Goal: Task Accomplishment & Management: Manage account settings

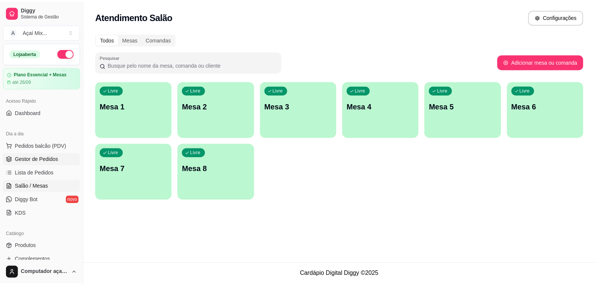
scroll to position [0, 66]
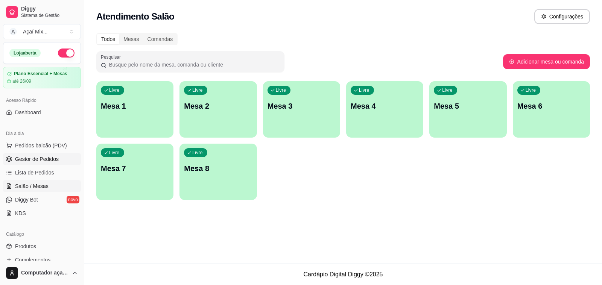
click at [45, 158] on span "Gestor de Pedidos" at bounding box center [37, 159] width 44 height 8
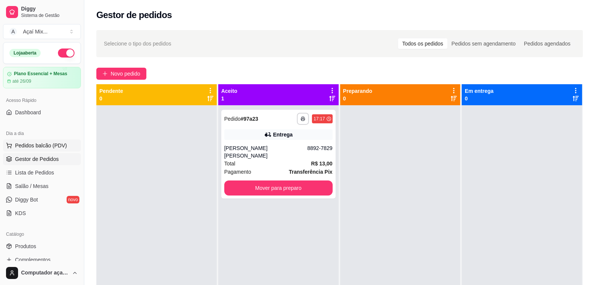
click at [45, 144] on span "Pedidos balcão (PDV)" at bounding box center [41, 146] width 52 height 8
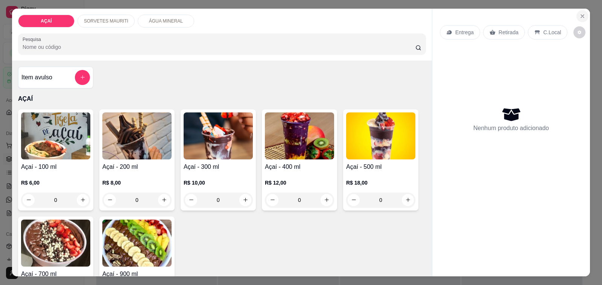
click at [583, 13] on button "Close" at bounding box center [583, 16] width 12 height 12
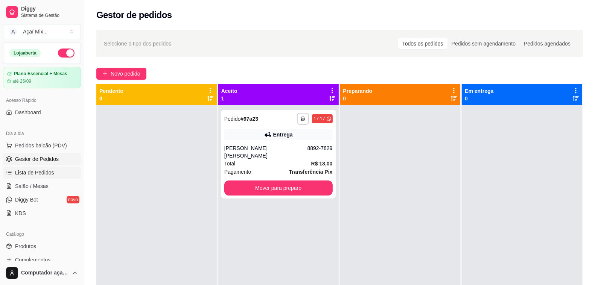
click at [43, 170] on span "Lista de Pedidos" at bounding box center [34, 173] width 39 height 8
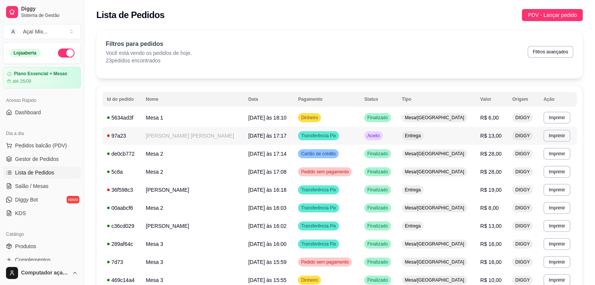
click at [208, 134] on td "[PERSON_NAME] [PERSON_NAME]" at bounding box center [192, 136] width 102 height 18
click at [21, 160] on span "Gestor de Pedidos" at bounding box center [37, 159] width 44 height 8
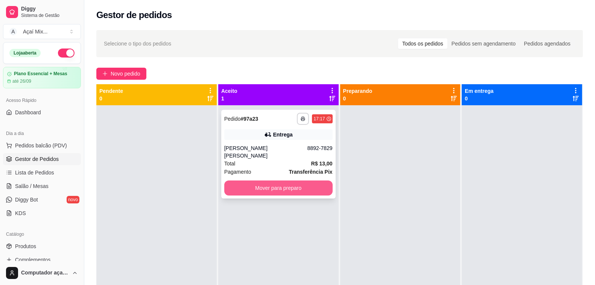
click at [292, 181] on button "Mover para preparo" at bounding box center [278, 188] width 108 height 15
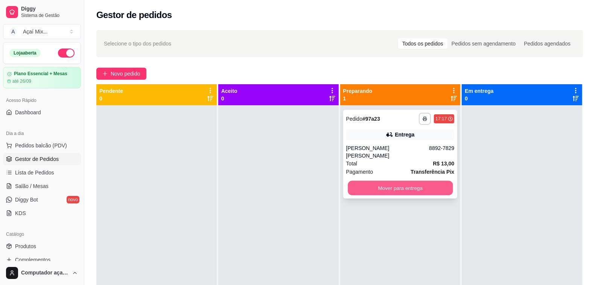
click at [409, 181] on button "Mover para entrega" at bounding box center [400, 188] width 105 height 15
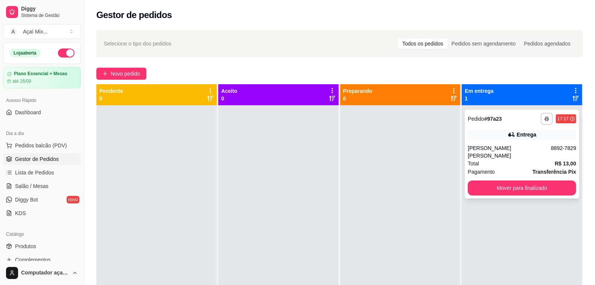
click at [499, 146] on div "[PERSON_NAME] [PERSON_NAME]" at bounding box center [509, 152] width 83 height 15
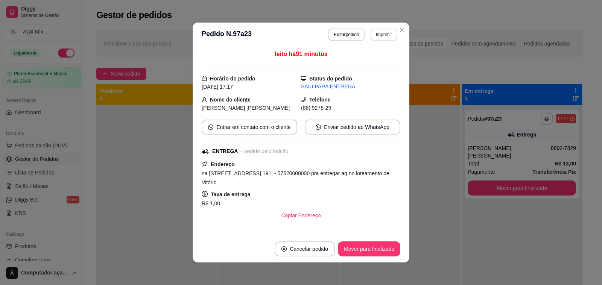
click at [375, 35] on button "Imprimir" at bounding box center [384, 35] width 27 height 12
click at [361, 63] on button "Impressora" at bounding box center [367, 61] width 55 height 12
click at [379, 253] on button "Mover para finalizado" at bounding box center [369, 249] width 61 height 15
